Goal: Information Seeking & Learning: Learn about a topic

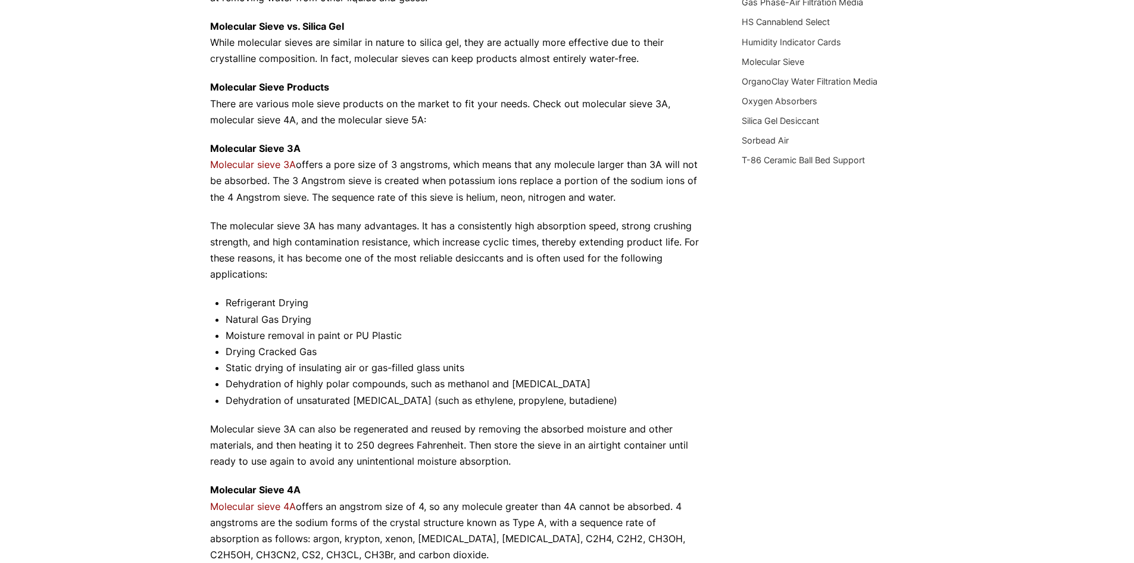
scroll to position [317, 0]
click at [280, 341] on li "Moisture removal in paint or PU Plastic" at bounding box center [466, 335] width 481 height 16
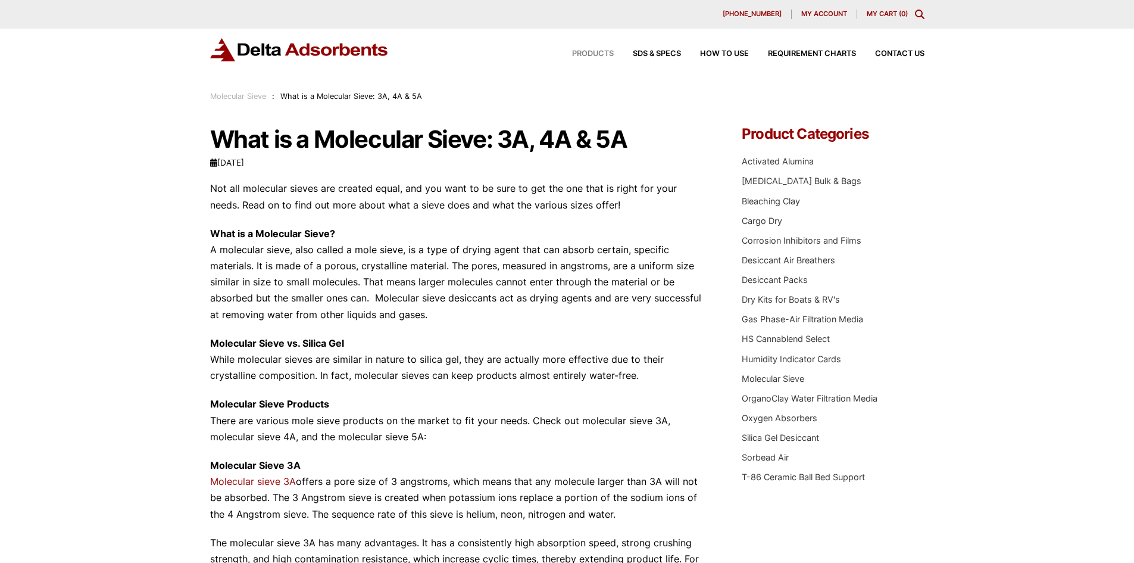
click at [596, 53] on span "Products" at bounding box center [593, 54] width 42 height 8
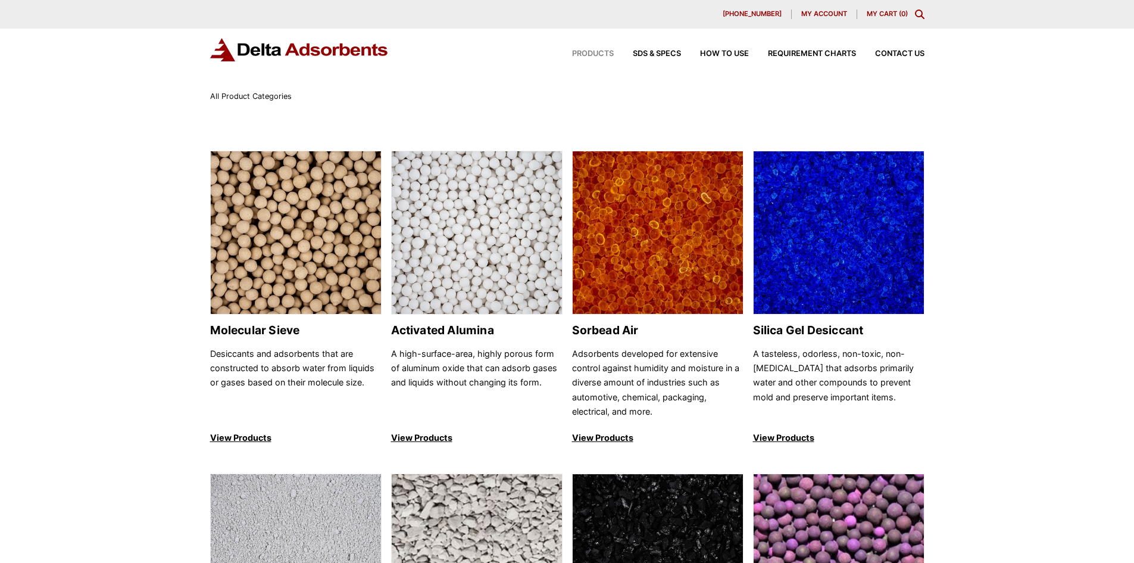
click at [919, 17] on icon "Toggle Modal Content" at bounding box center [920, 15] width 10 height 10
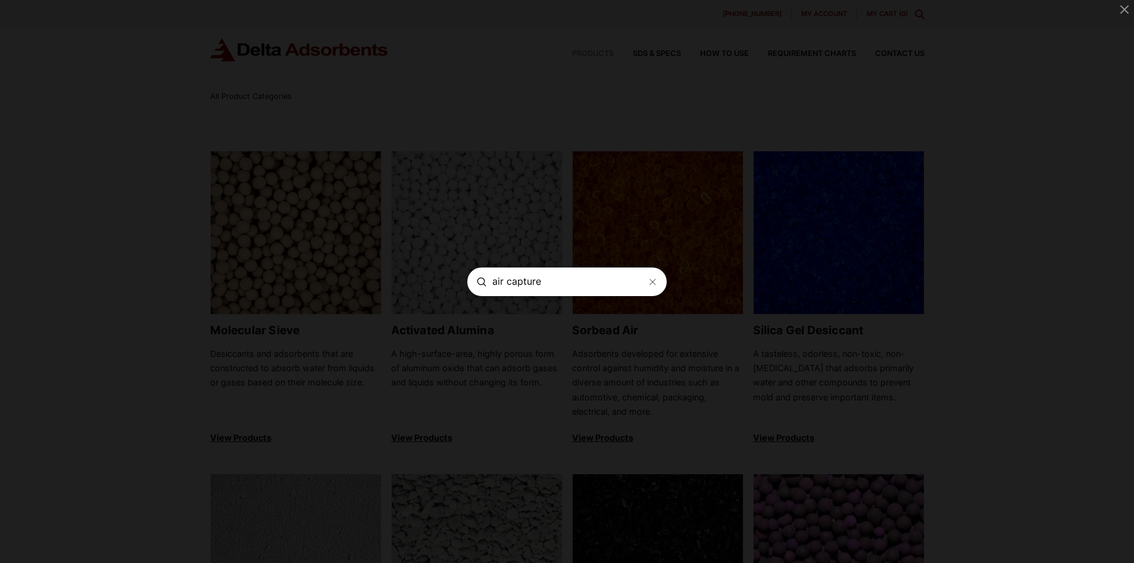
type input "air capture"
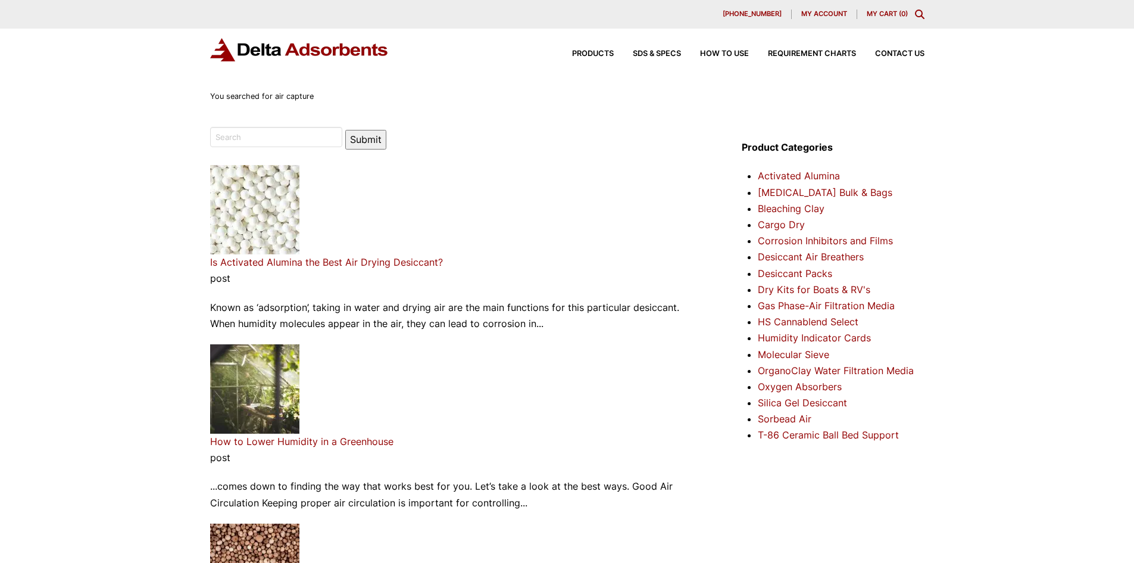
click at [459, 344] on article "How to Lower Humidity in a Greenhouse post ...comes down to finding the way tha…" at bounding box center [458, 427] width 497 height 167
click at [909, 95] on div "You searched for air capture" at bounding box center [567, 96] width 714 height 13
click at [920, 13] on icon "Toggle Modal Content" at bounding box center [920, 15] width 10 height 10
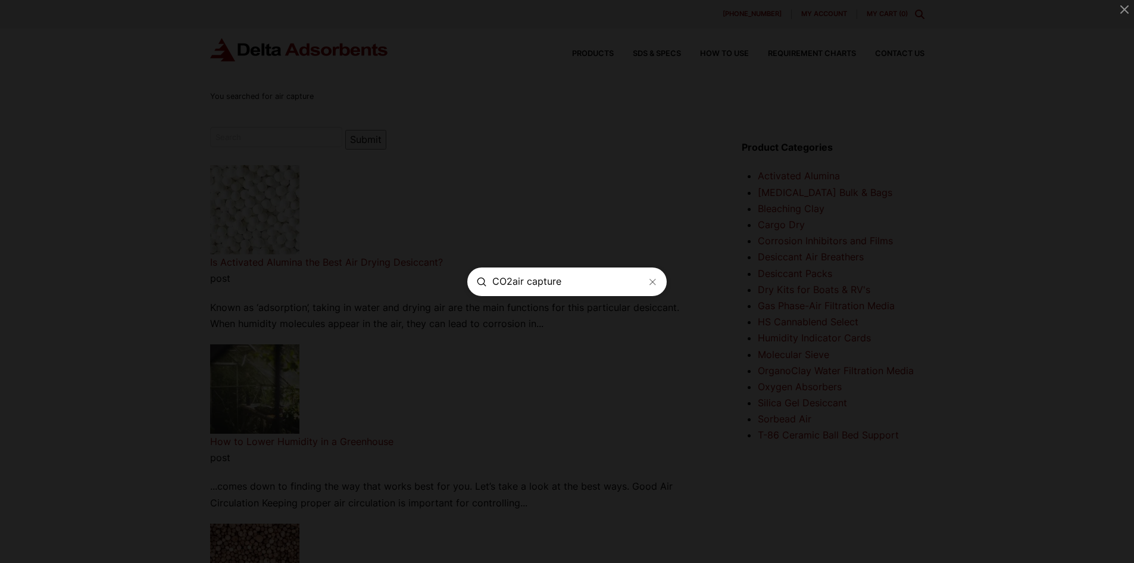
type input "CO2air capture"
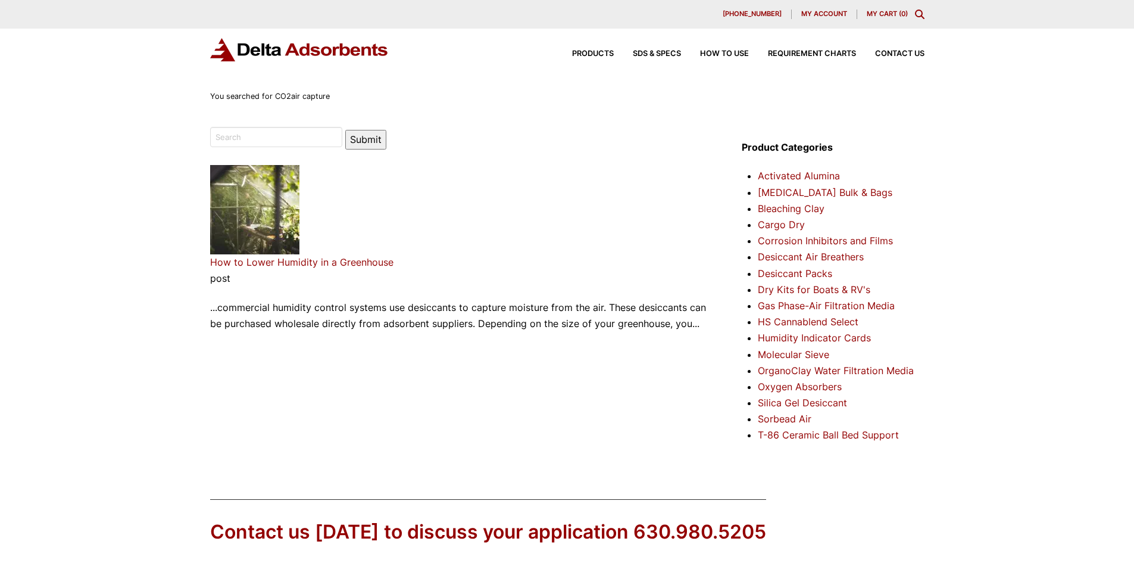
click at [922, 14] on icon "Toggle Modal Content" at bounding box center [920, 15] width 10 height 10
click at [925, 15] on div "[PHONE_NUMBER] My account My Cart ( 0 )" at bounding box center [567, 14] width 1134 height 29
click at [923, 15] on icon "Toggle Modal Content" at bounding box center [920, 15] width 10 height 10
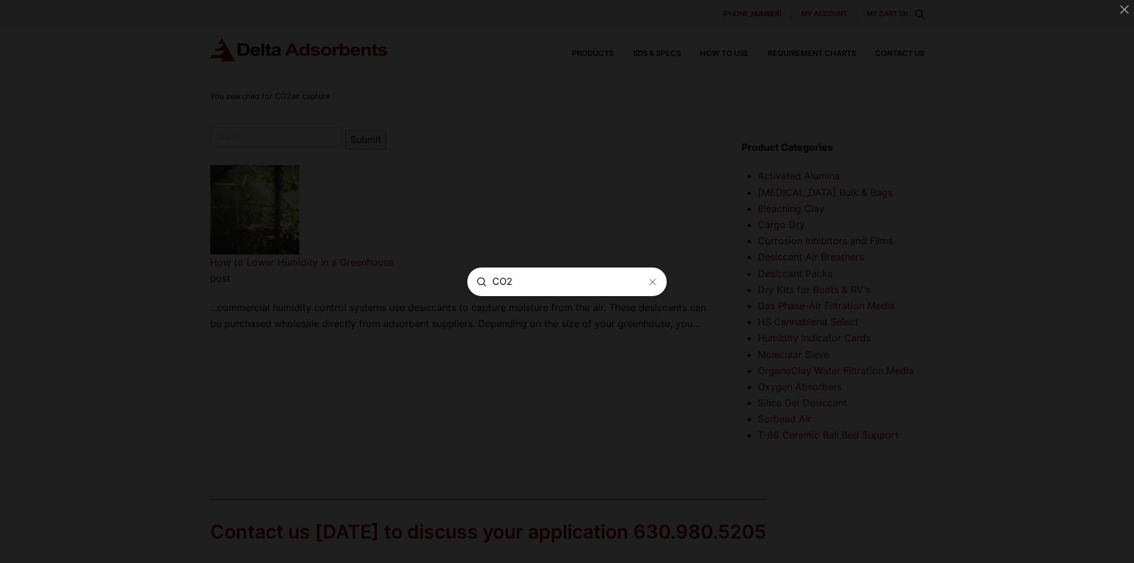
type input "CO2"
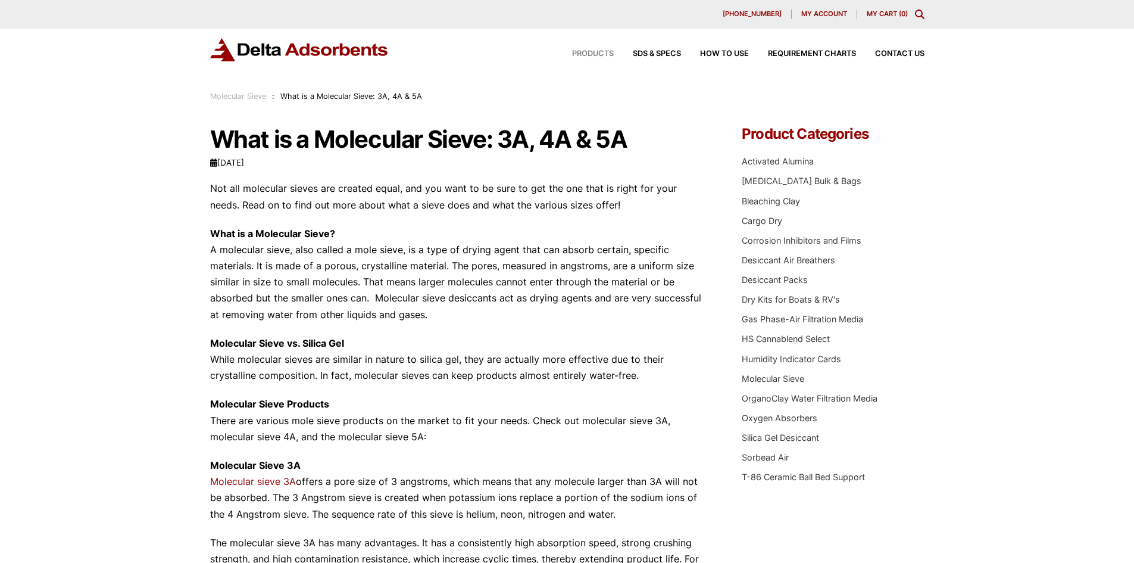
click at [595, 55] on span "Products" at bounding box center [593, 54] width 42 height 8
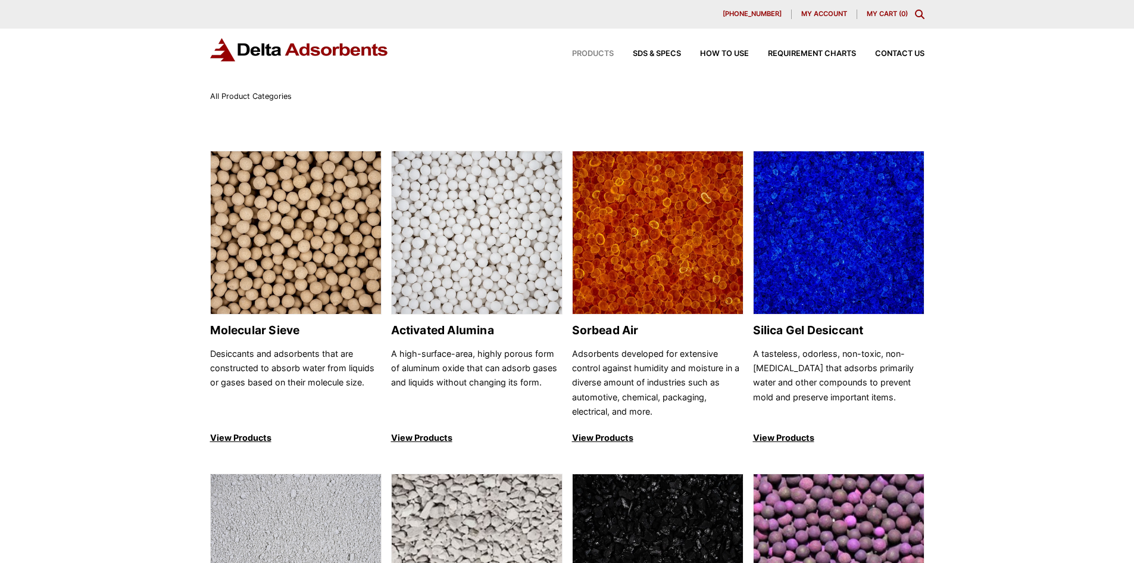
click at [369, 10] on div "[PHONE_NUMBER] My account My Cart ( 0 )" at bounding box center [567, 15] width 714 height 10
